Goal: Check status: Check status

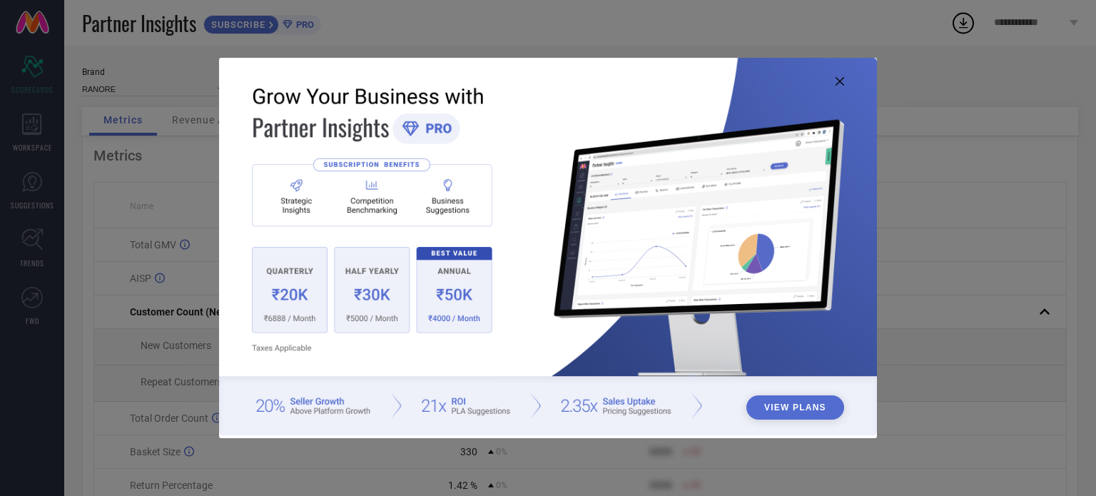
click at [830, 77] on img at bounding box center [548, 247] width 658 height 378
click at [838, 82] on icon at bounding box center [839, 81] width 9 height 9
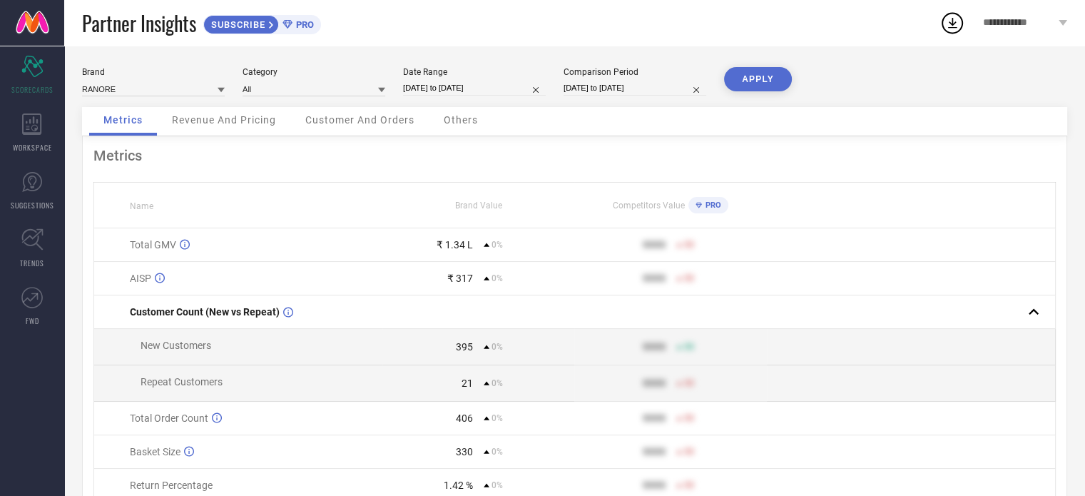
click at [451, 79] on div "Date Range [DATE] to [DATE]" at bounding box center [474, 81] width 143 height 29
click at [436, 88] on input "[DATE] to [DATE]" at bounding box center [474, 88] width 143 height 15
select select "6"
select select "2025"
select select "7"
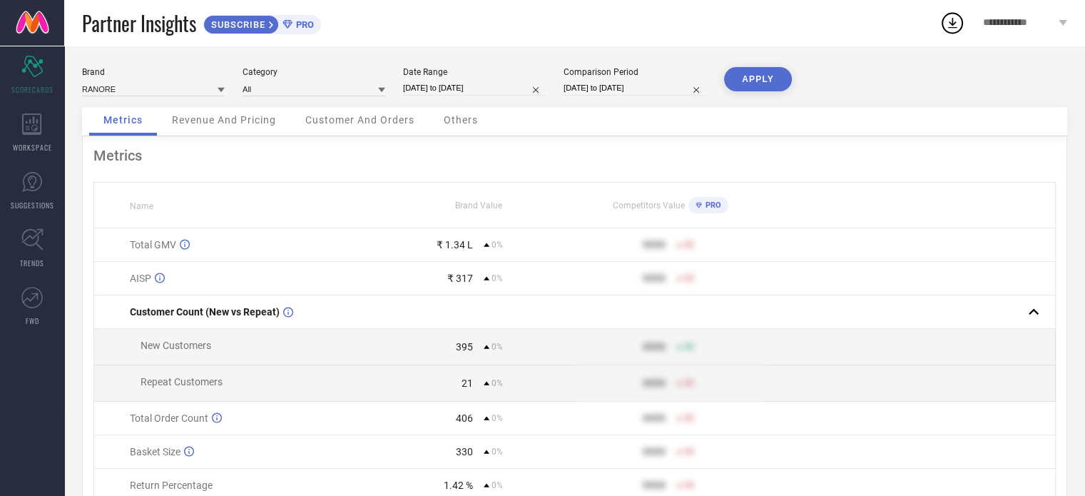
select select "2025"
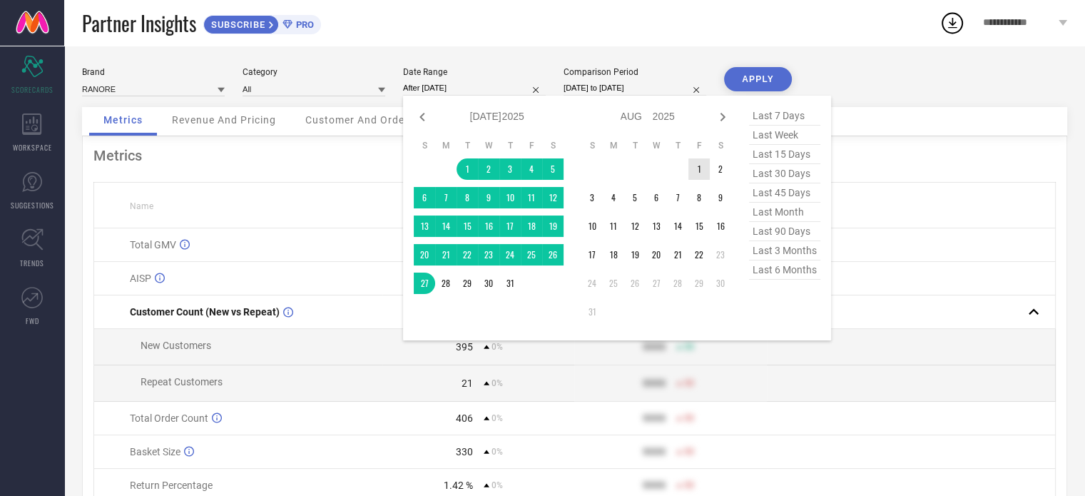
click at [699, 165] on td "1" at bounding box center [698, 168] width 21 height 21
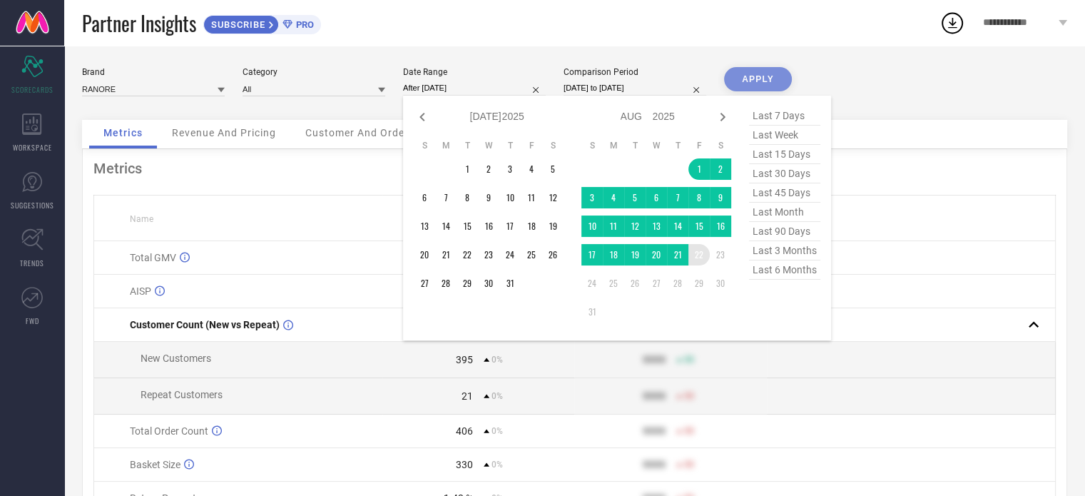
type input "[DATE] to [DATE]"
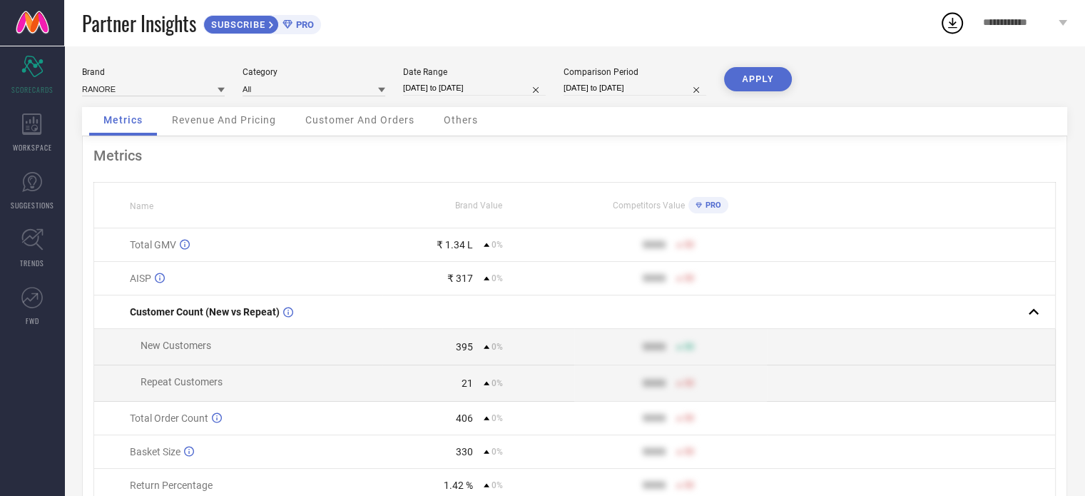
click at [585, 91] on input "[DATE] to [DATE]" at bounding box center [635, 88] width 143 height 15
select select "6"
select select "2025"
select select "7"
select select "2025"
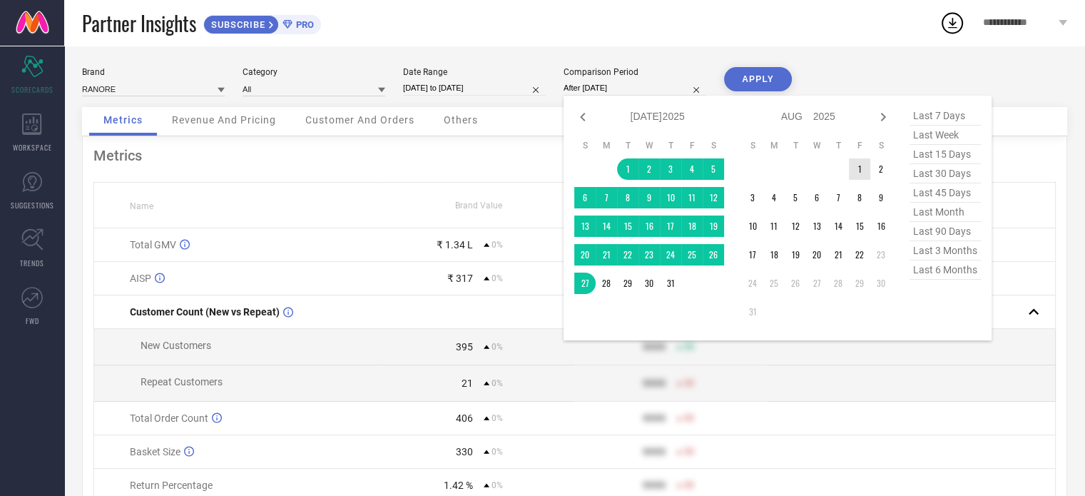
click at [851, 173] on td "1" at bounding box center [859, 168] width 21 height 21
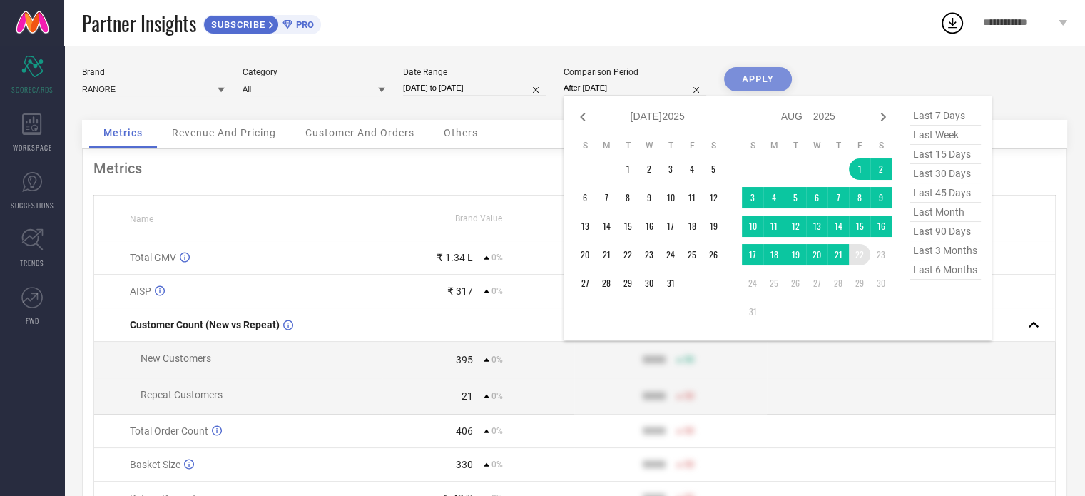
type input "[DATE] to [DATE]"
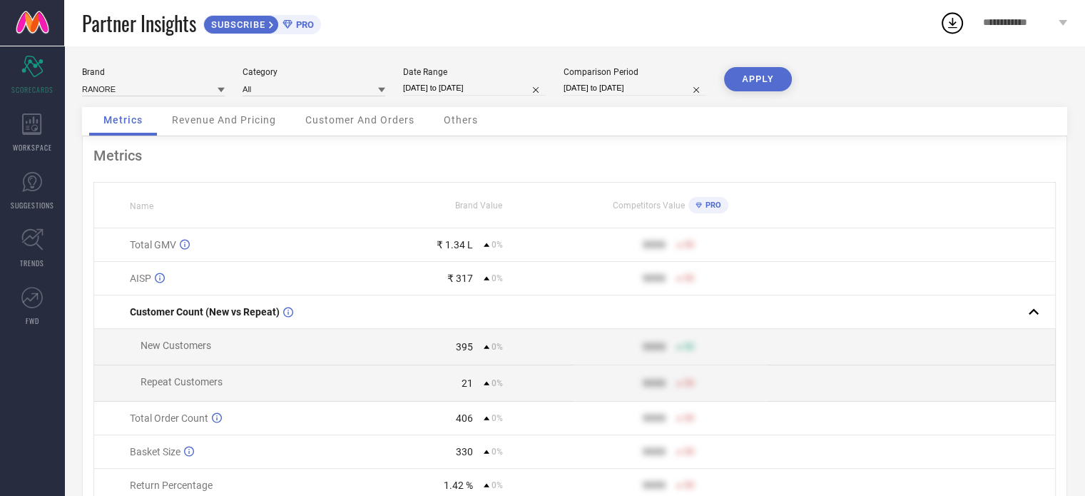
click at [764, 70] on button "APPLY" at bounding box center [758, 79] width 68 height 24
